Goal: Task Accomplishment & Management: Use online tool/utility

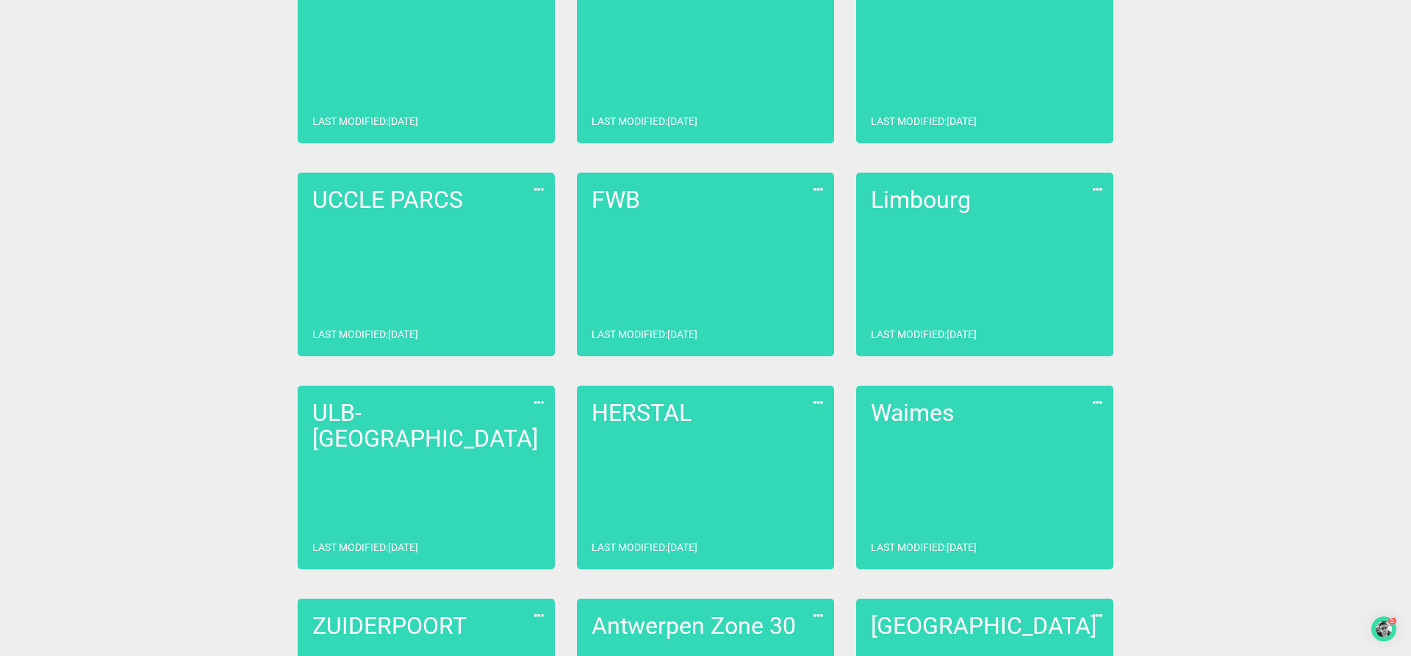
scroll to position [899, 0]
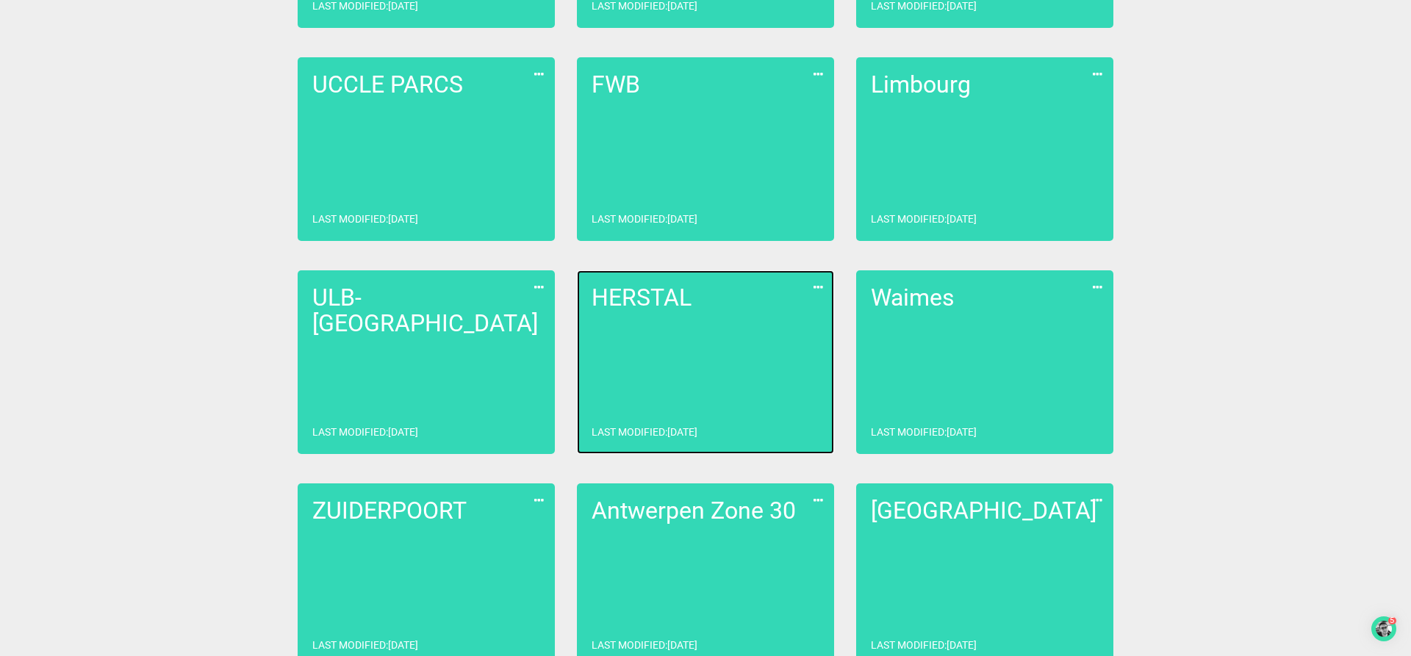
click at [702, 313] on link "HERSTAL Last modified : [DATE]" at bounding box center [705, 362] width 257 height 184
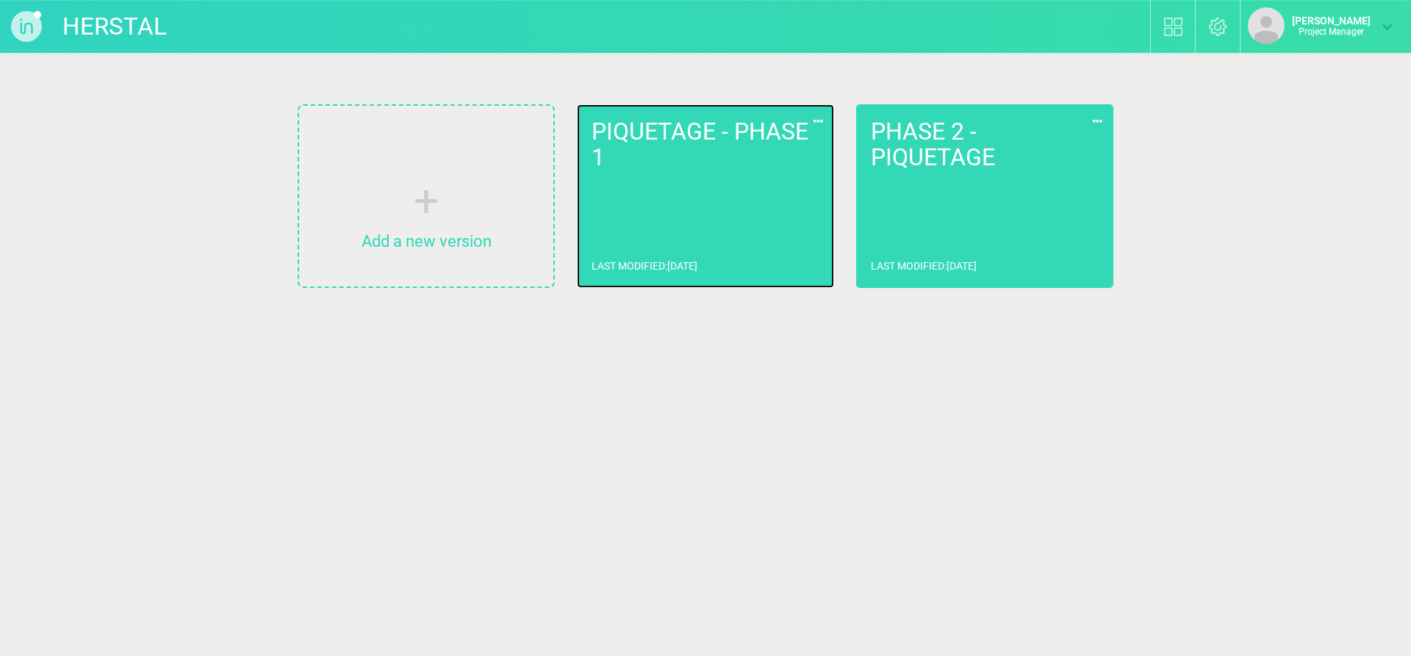
click at [744, 140] on h2 "PIQUETAGE - PHASE 1" at bounding box center [706, 144] width 228 height 51
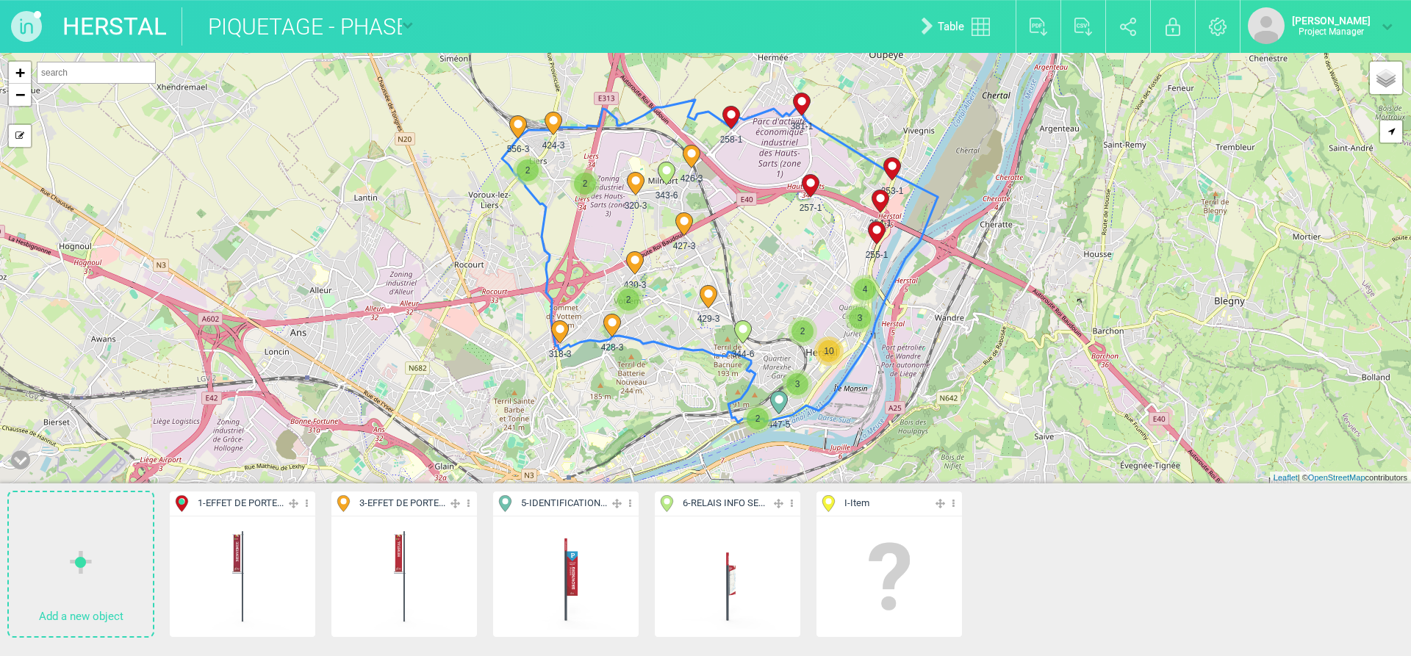
click at [577, 577] on img at bounding box center [565, 576] width 109 height 109
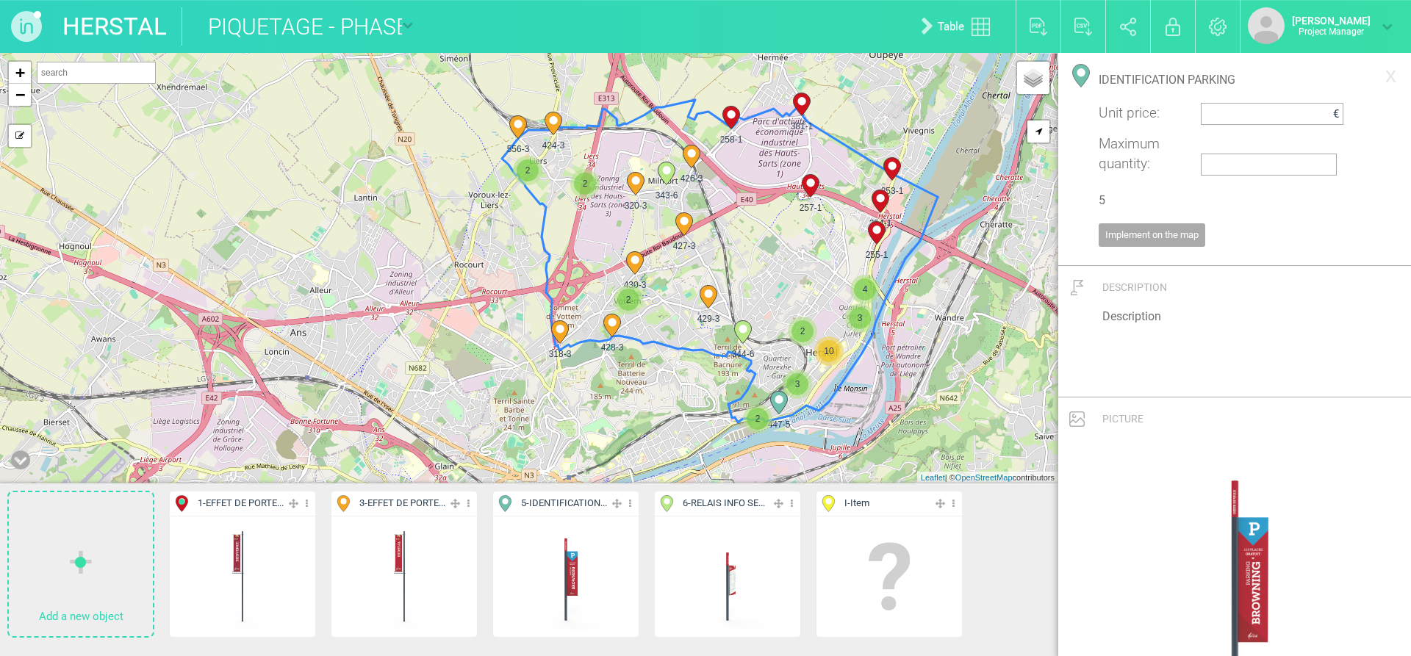
click at [733, 575] on img at bounding box center [727, 576] width 109 height 109
type input "RELAIS INFO SERVICES"
type input "6"
click at [793, 501] on icon at bounding box center [792, 503] width 10 height 17
click at [720, 578] on li "Display only" at bounding box center [727, 578] width 145 height 23
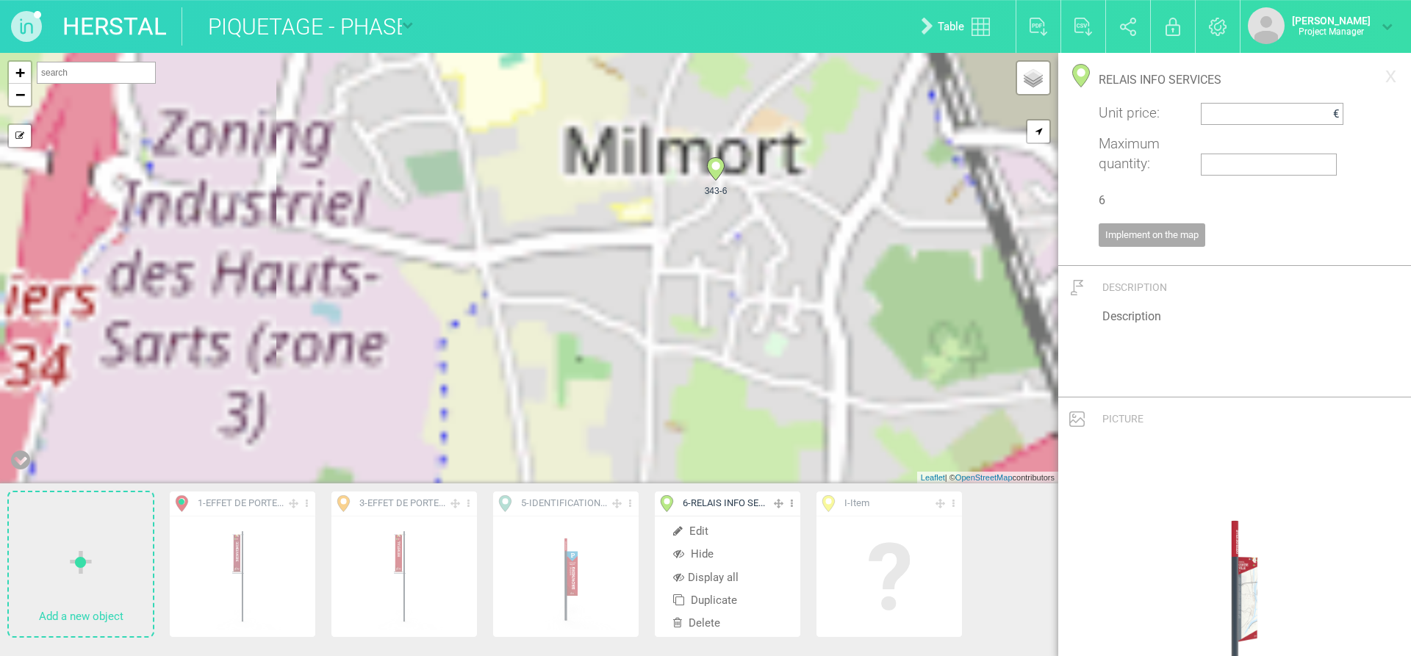
drag, startPoint x: 683, startPoint y: 354, endPoint x: 827, endPoint y: 278, distance: 162.4
click at [827, 278] on div "342-6 343-6 + − Mode dessin Google Maps Roads Google Maps Terrain Google Maps S…" at bounding box center [529, 268] width 1058 height 431
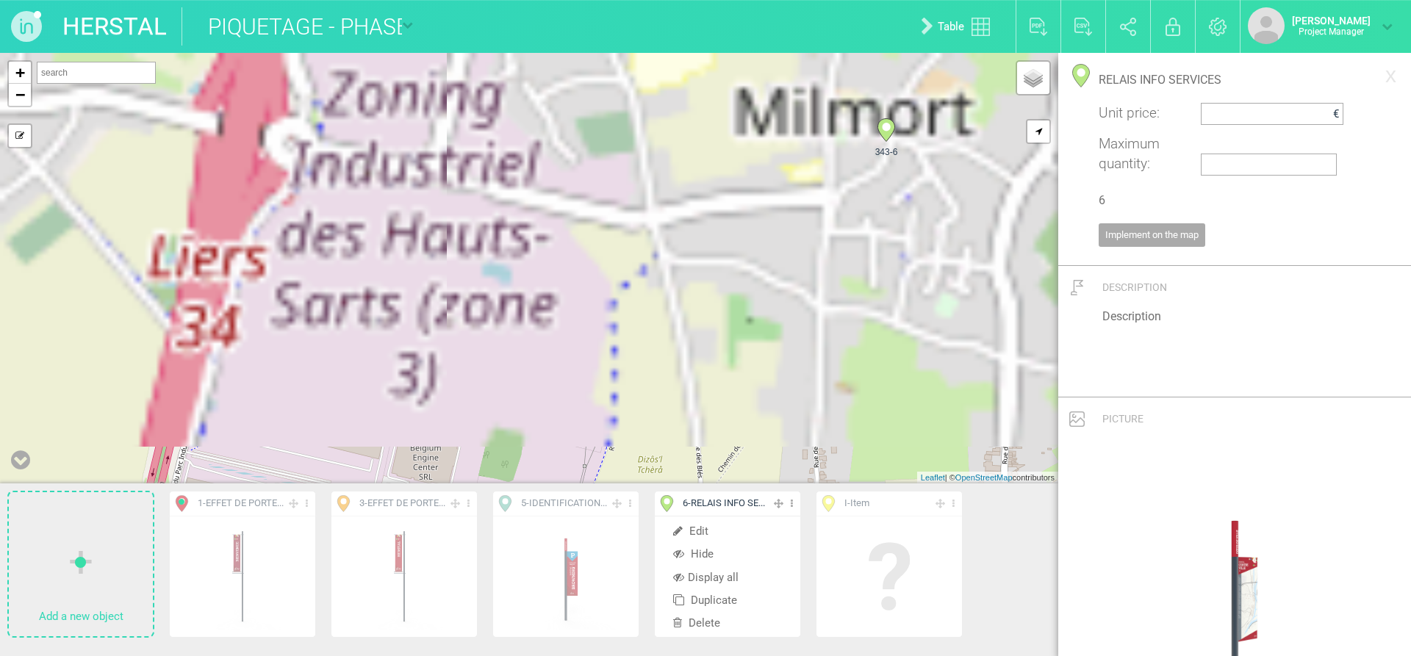
drag, startPoint x: 721, startPoint y: 262, endPoint x: 860, endPoint y: 237, distance: 141.1
click at [860, 237] on div "342-6 343-6 + − Mode dessin Google Maps Roads Google Maps Terrain Google Maps S…" at bounding box center [529, 268] width 1058 height 431
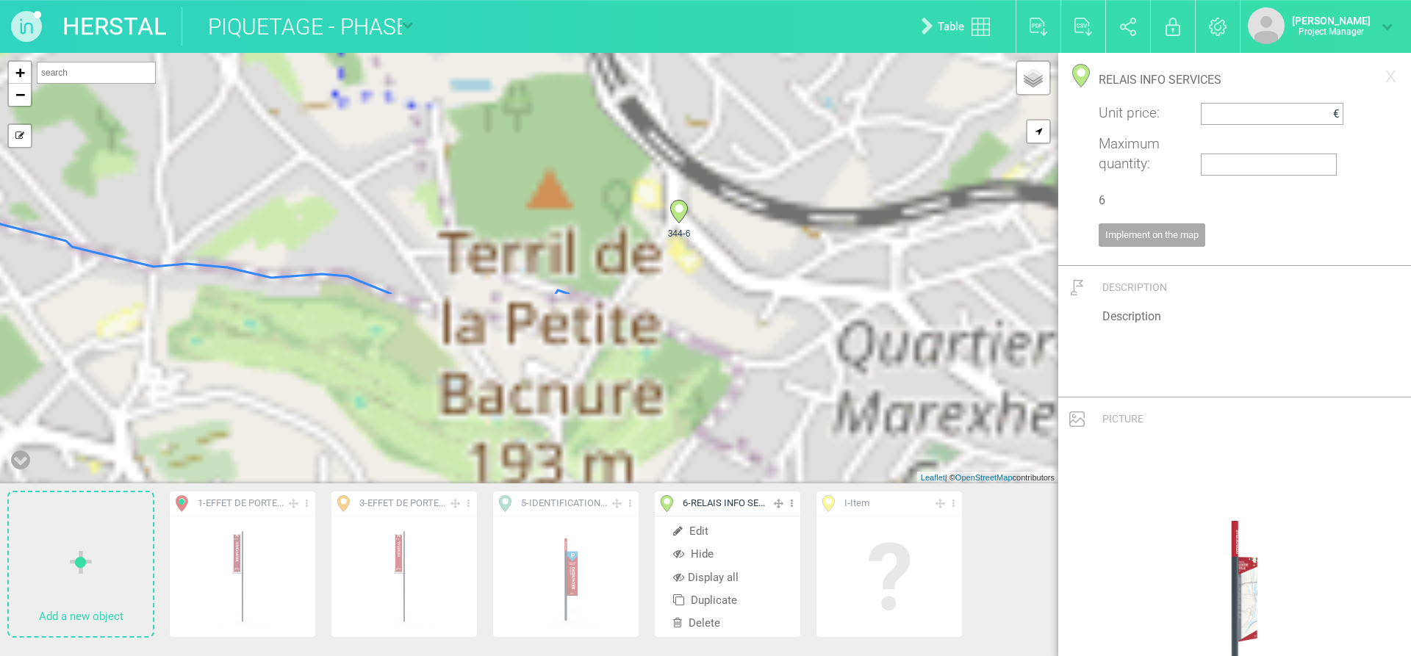
drag, startPoint x: 769, startPoint y: 406, endPoint x: 767, endPoint y: 169, distance: 236.6
click at [767, 169] on div "344-6 341-6 + − Mode dessin Google Maps Roads Google Maps Terrain Google Maps S…" at bounding box center [529, 268] width 1058 height 431
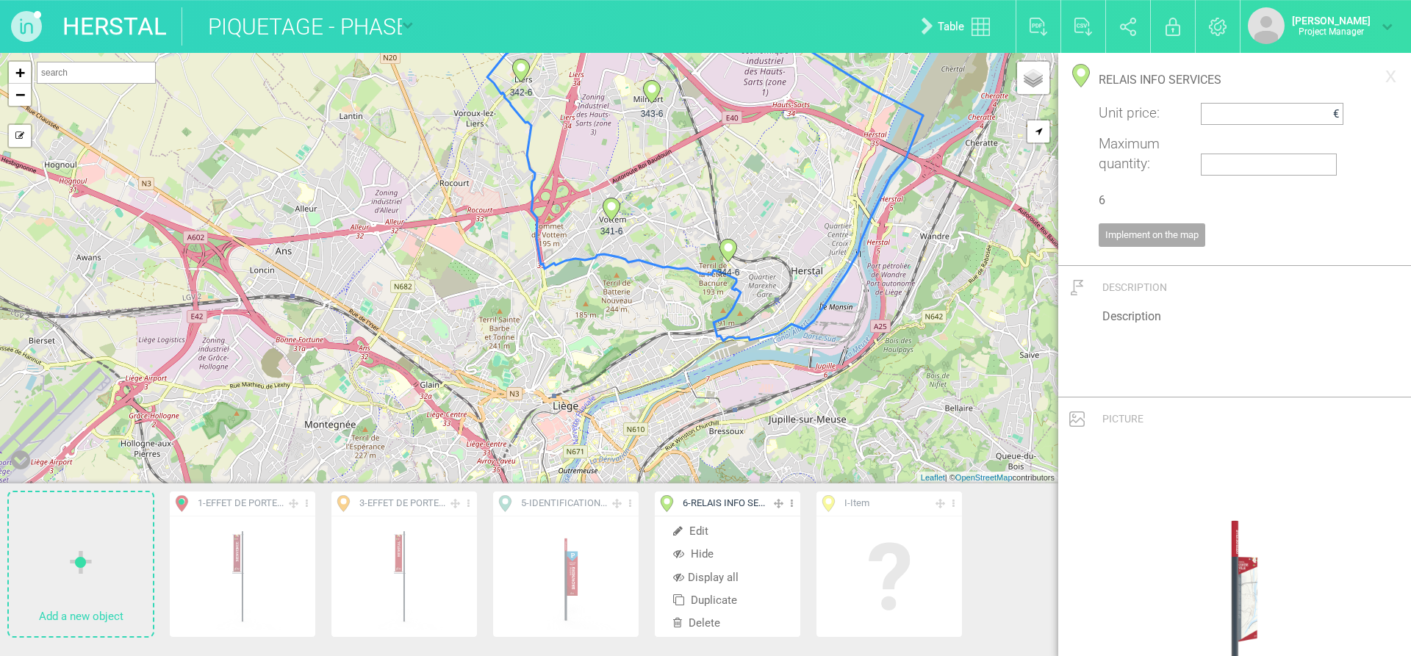
drag, startPoint x: 752, startPoint y: 159, endPoint x: 771, endPoint y: 194, distance: 39.8
click at [771, 194] on div "344-6 341-6 343-6 342-6 + − Mode dessin Google Maps Roads Google Maps Terrain G…" at bounding box center [529, 268] width 1058 height 431
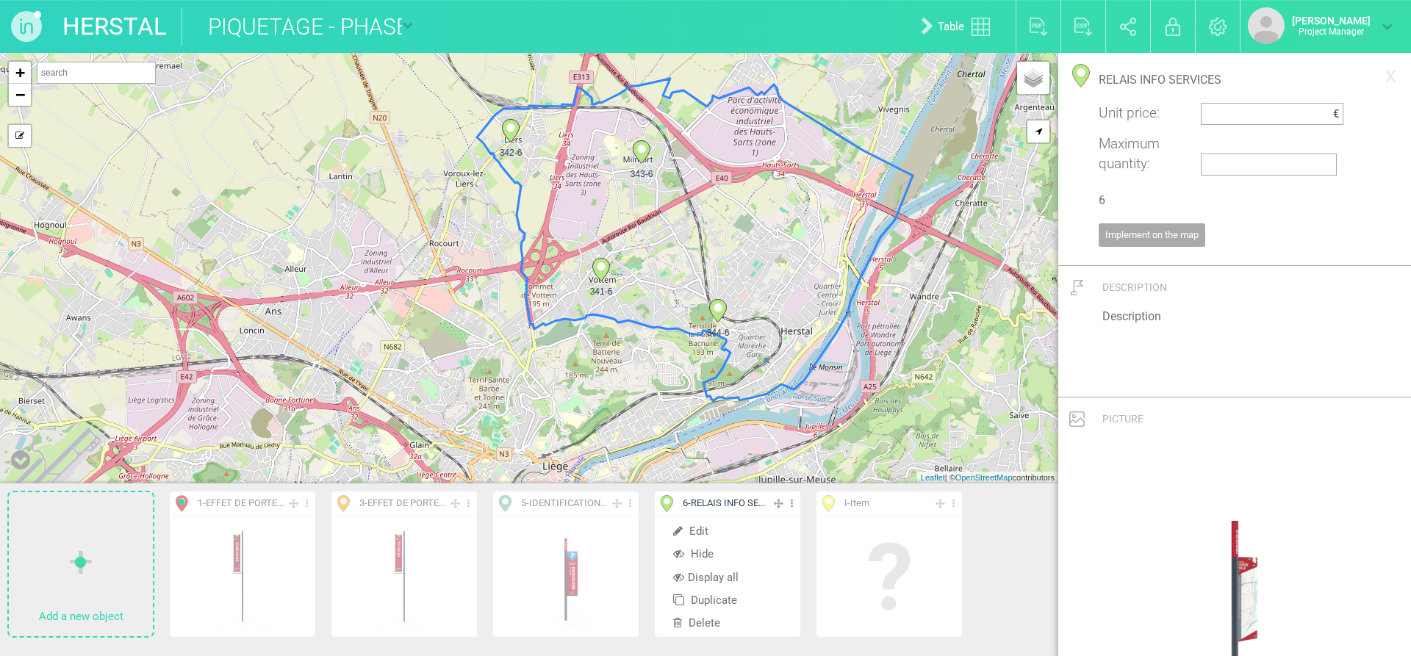
drag, startPoint x: 672, startPoint y: 190, endPoint x: 661, endPoint y: 219, distance: 30.7
click at [661, 219] on div "344-6 341-6 343-6 342-6 + − Mode dessin Google Maps Roads Google Maps Terrain G…" at bounding box center [529, 268] width 1058 height 431
